Goal: Task Accomplishment & Management: Manage account settings

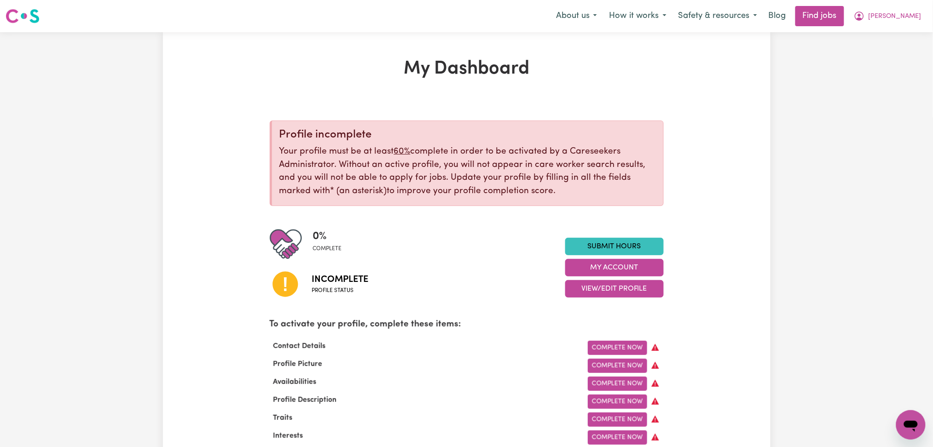
click at [886, 26] on div "Menu About us How it works Safety & resources Blog Find jobs [PERSON_NAME]" at bounding box center [466, 16] width 933 height 21
click at [902, 23] on button "[PERSON_NAME]" at bounding box center [888, 15] width 80 height 19
click at [887, 71] on link "Logout" at bounding box center [890, 70] width 73 height 17
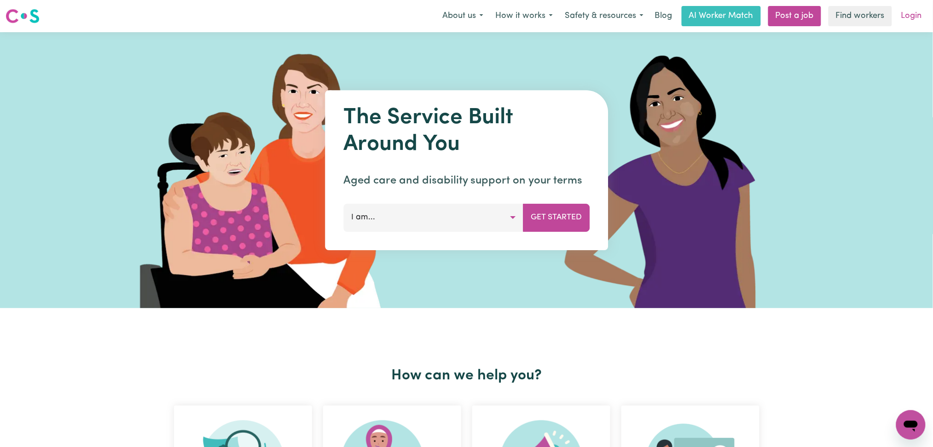
click at [914, 23] on link "Login" at bounding box center [912, 16] width 32 height 20
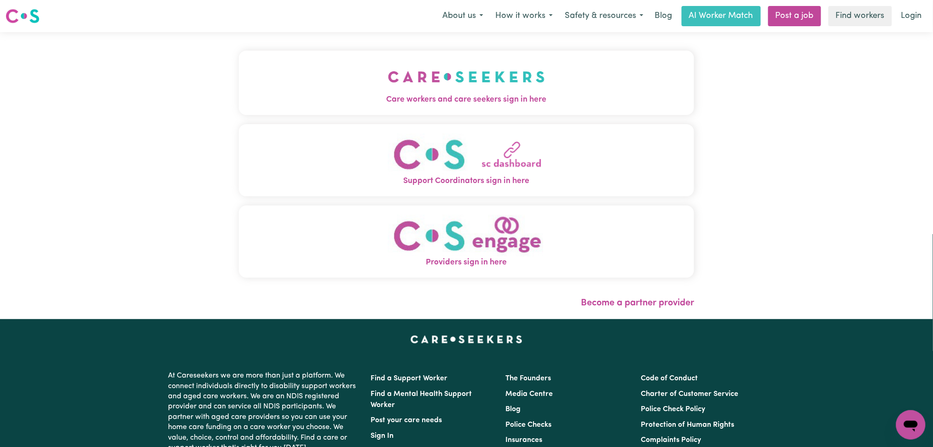
click at [414, 87] on button "Care workers and care seekers sign in here" at bounding box center [467, 83] width 456 height 64
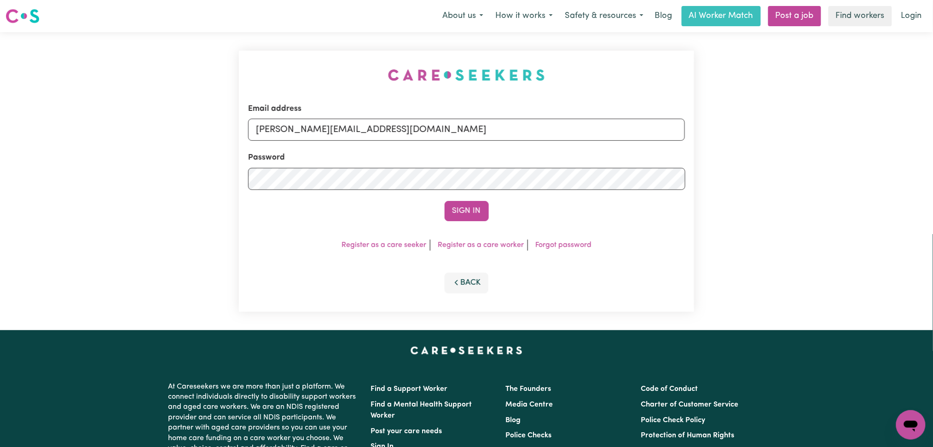
click at [400, 117] on div "Email address [PERSON_NAME][EMAIL_ADDRESS][DOMAIN_NAME]" at bounding box center [466, 122] width 437 height 38
click at [322, 128] on input "[PERSON_NAME][EMAIL_ADDRESS][DOMAIN_NAME]" at bounding box center [466, 130] width 437 height 22
drag, startPoint x: 303, startPoint y: 125, endPoint x: 572, endPoint y: 126, distance: 269.3
click at [573, 124] on input "Superuser~[EMAIL_ADDRESS][DOMAIN_NAME]" at bounding box center [466, 130] width 437 height 22
type input "Superuser~[EMAIL_ADDRESS][DOMAIN_NAME]"
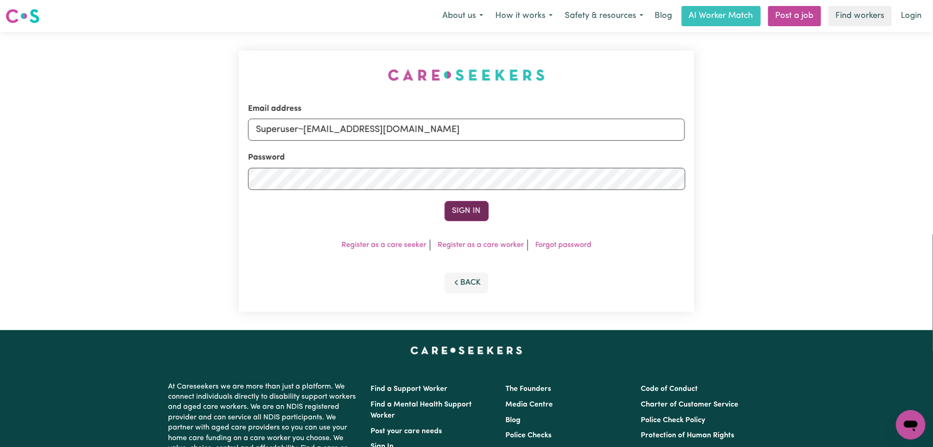
click at [454, 217] on button "Sign In" at bounding box center [467, 211] width 44 height 20
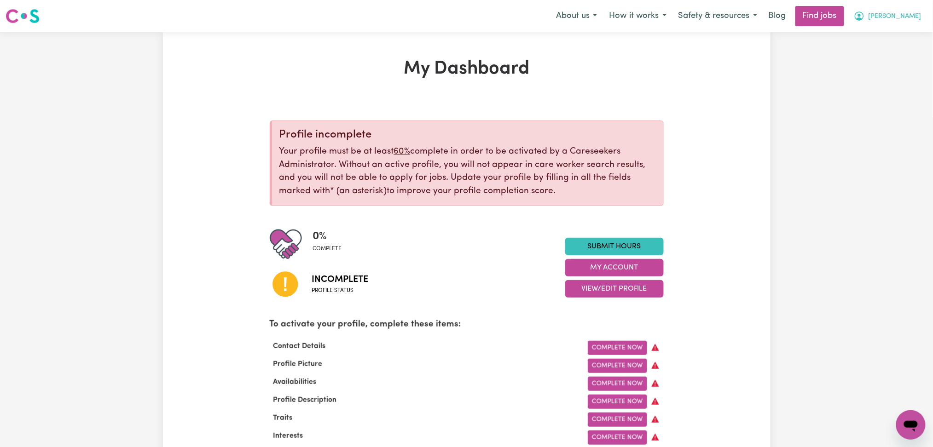
click at [900, 23] on button "[PERSON_NAME]" at bounding box center [888, 15] width 80 height 19
click at [880, 68] on link "Logout" at bounding box center [890, 70] width 73 height 17
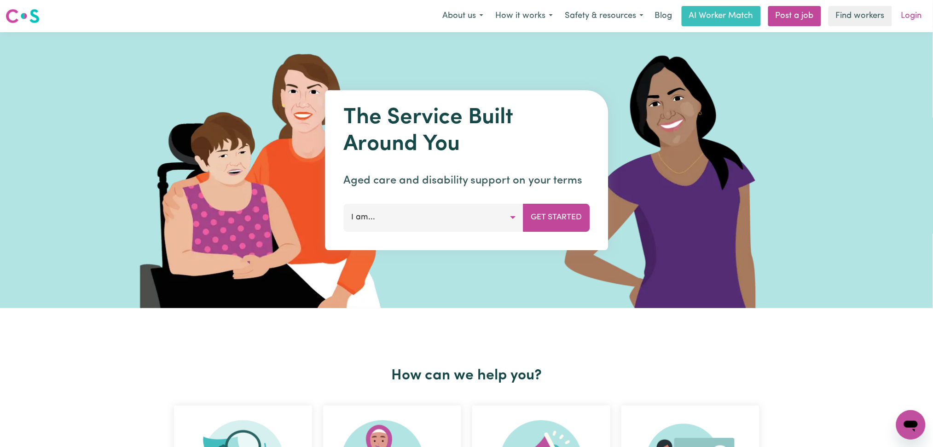
click at [910, 9] on link "Login" at bounding box center [912, 16] width 32 height 20
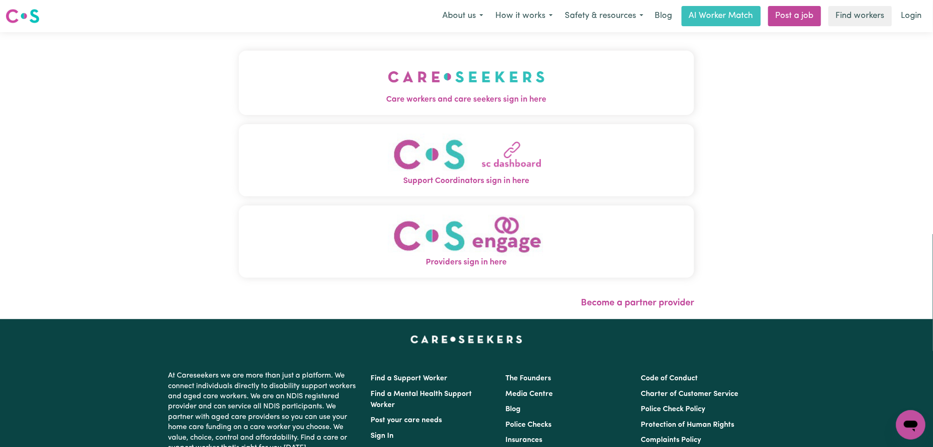
click at [388, 71] on img "Care workers and care seekers sign in here" at bounding box center [466, 77] width 157 height 34
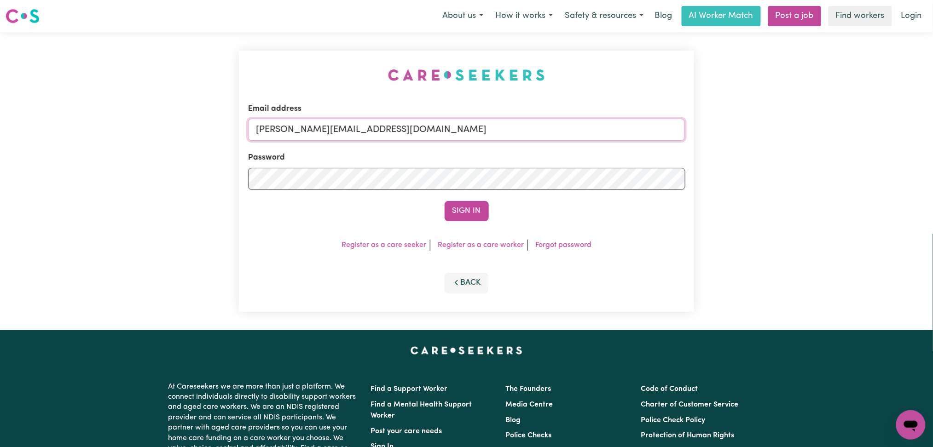
click at [380, 123] on input "[PERSON_NAME][EMAIL_ADDRESS][DOMAIN_NAME]" at bounding box center [466, 130] width 437 height 22
drag, startPoint x: 305, startPoint y: 129, endPoint x: 580, endPoint y: 162, distance: 277.3
click at [580, 162] on form "Email address Superuser~[EMAIL_ADDRESS][DOMAIN_NAME] Password Sign In" at bounding box center [466, 162] width 437 height 118
type input "Superuser~[EMAIL_ADDRESS][DOMAIN_NAME]"
click at [457, 210] on button "Sign In" at bounding box center [467, 211] width 44 height 20
